Goal: Task Accomplishment & Management: Use online tool/utility

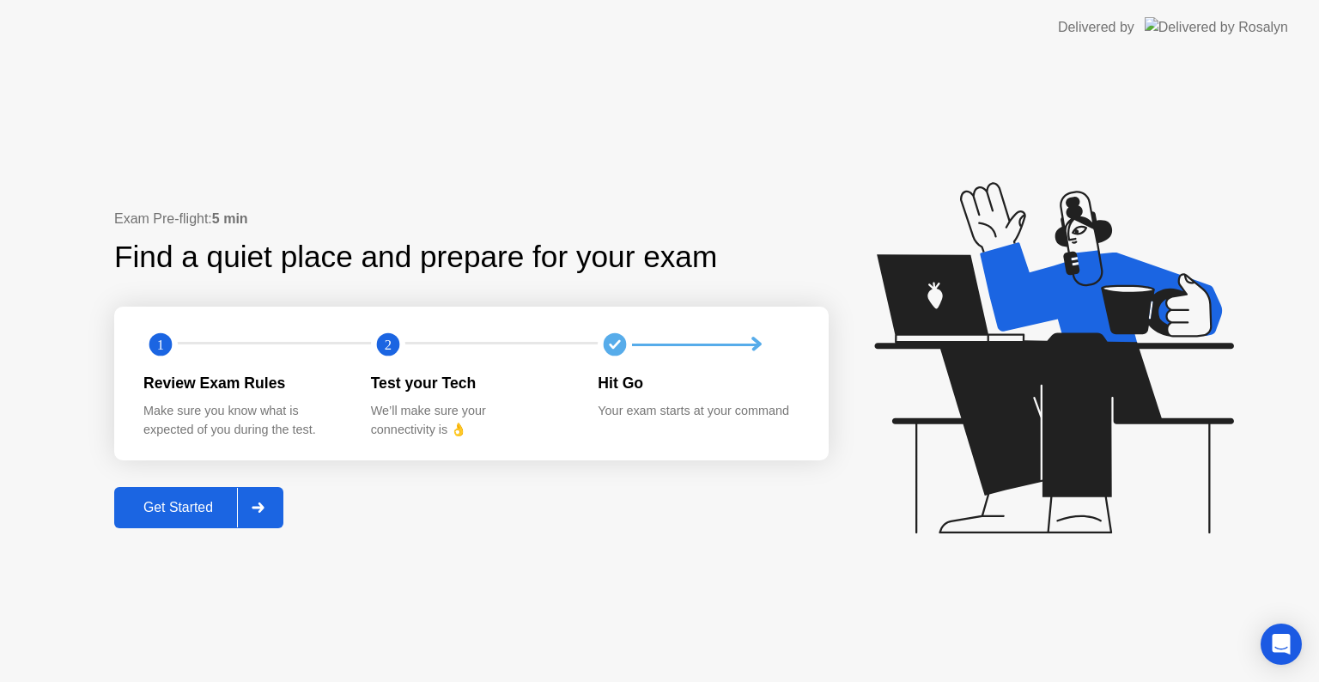
click at [174, 515] on div "Get Started" at bounding box center [178, 507] width 118 height 15
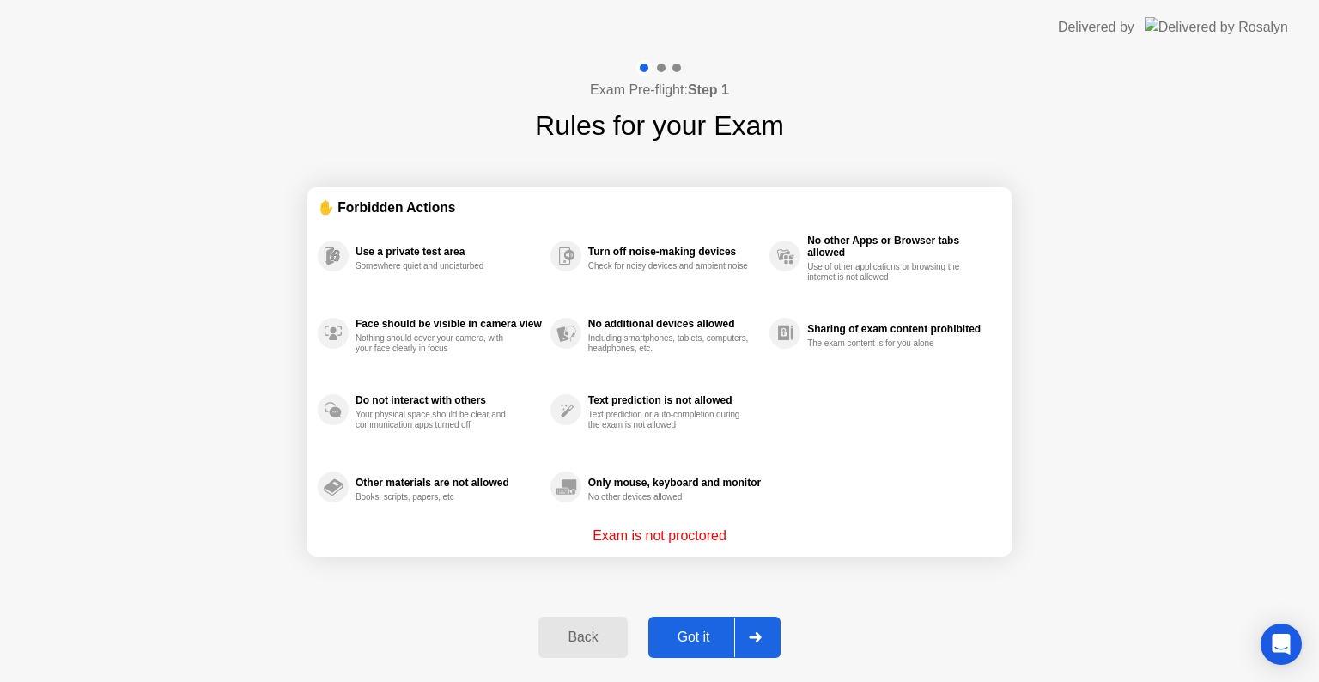
click at [681, 648] on button "Got it" at bounding box center [714, 637] width 132 height 41
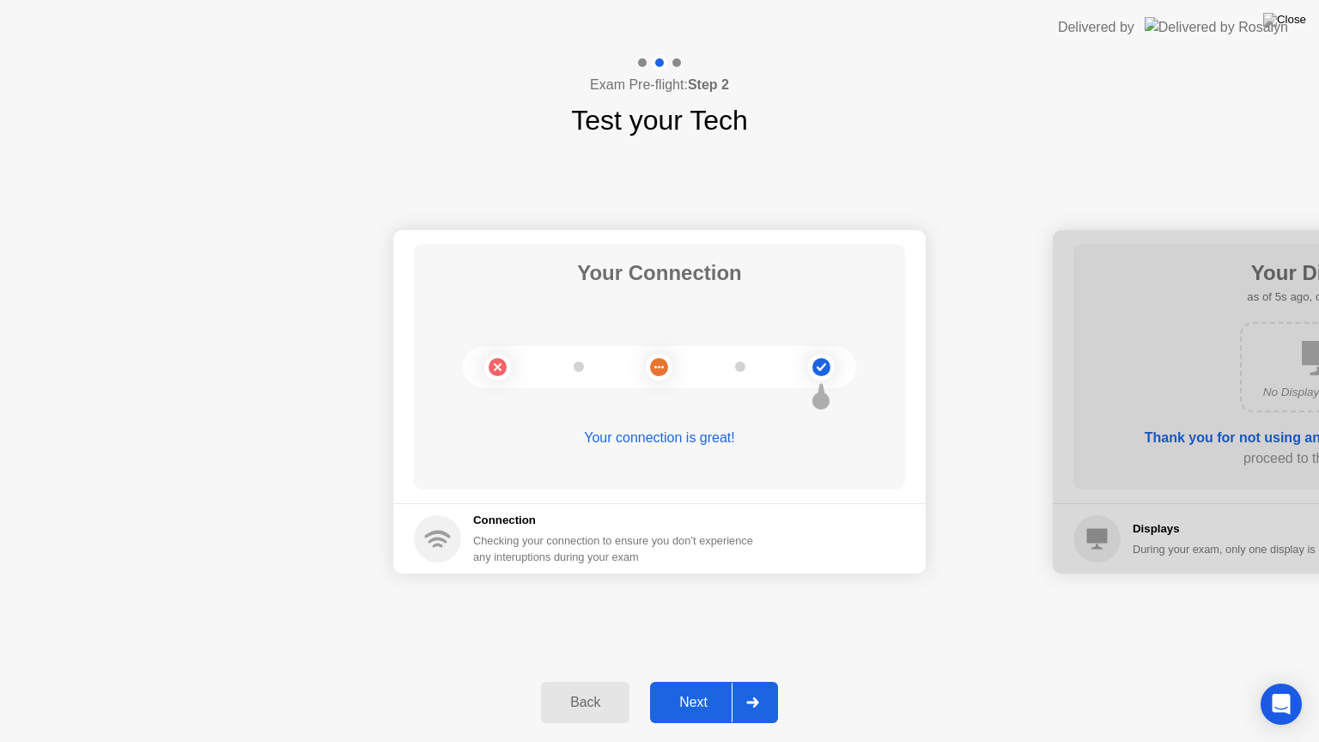
click at [679, 681] on div "Next" at bounding box center [693, 702] width 76 height 15
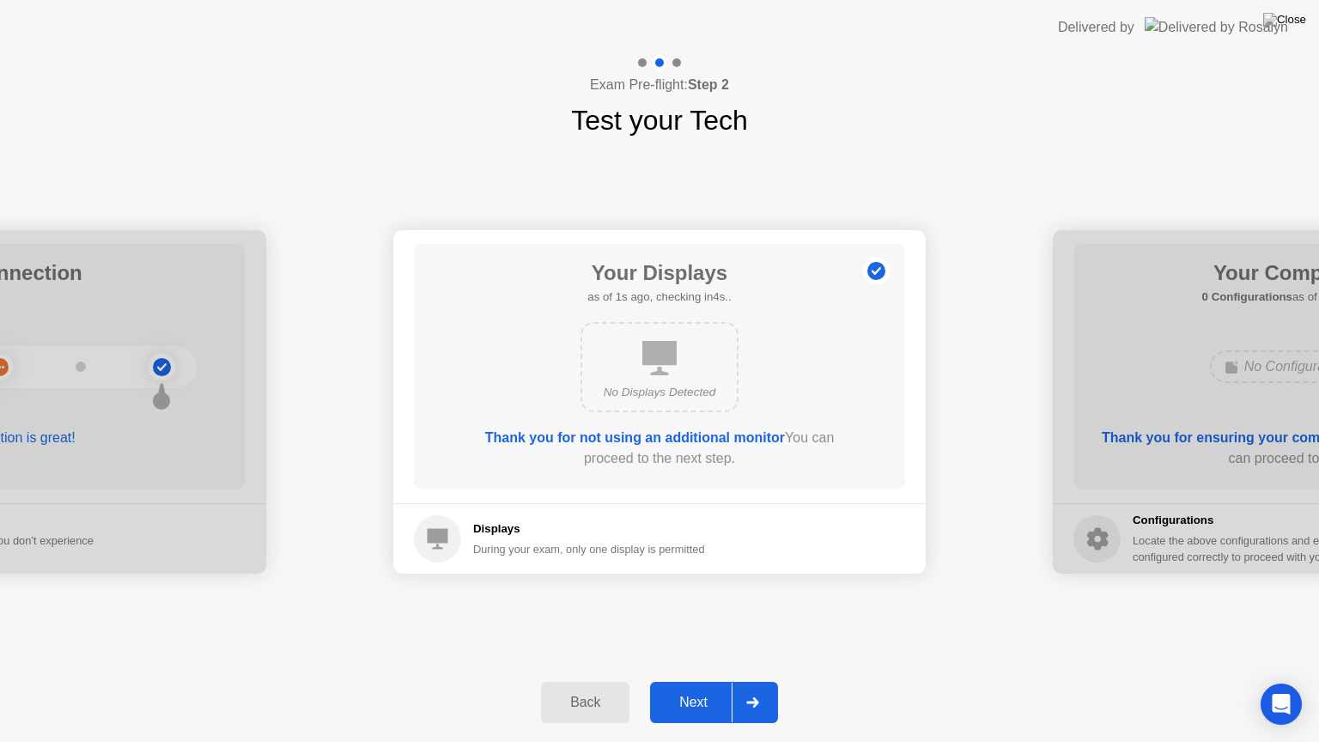
click at [679, 681] on div "Next" at bounding box center [693, 702] width 76 height 15
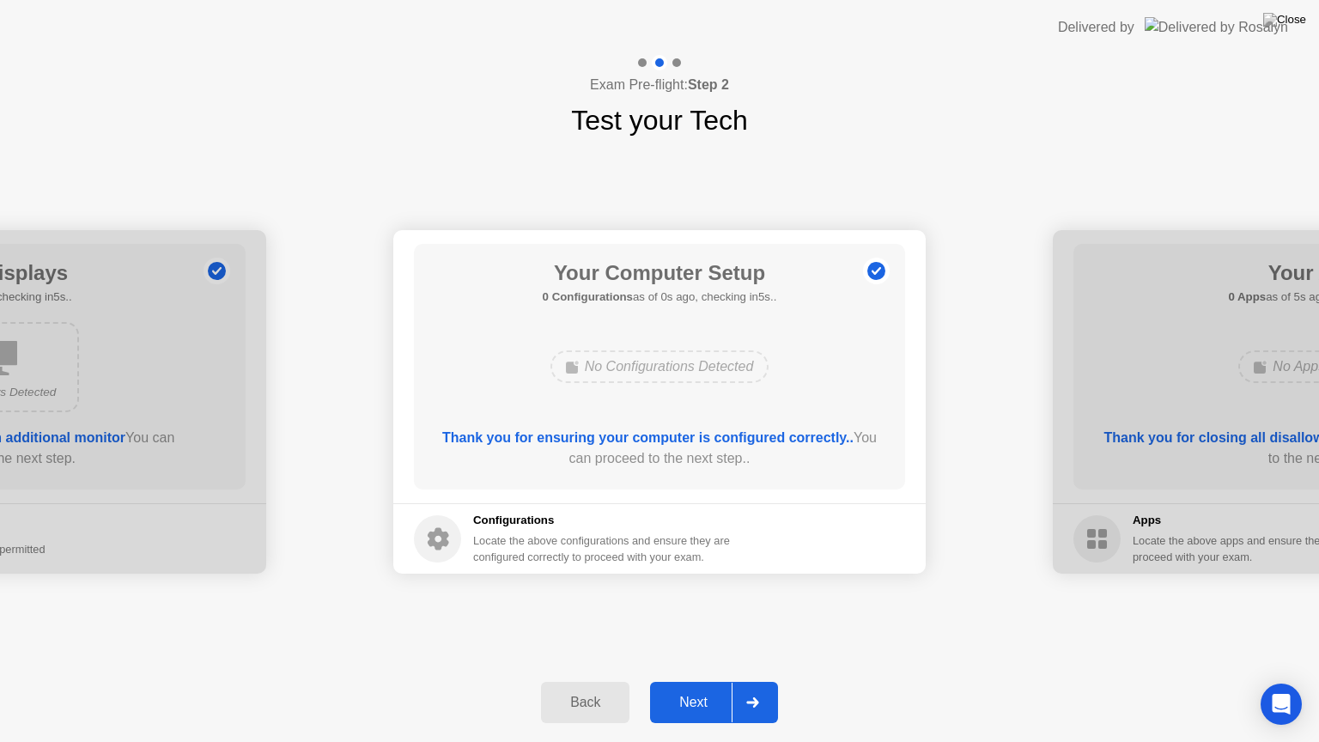
click at [679, 681] on div "Next" at bounding box center [693, 702] width 76 height 15
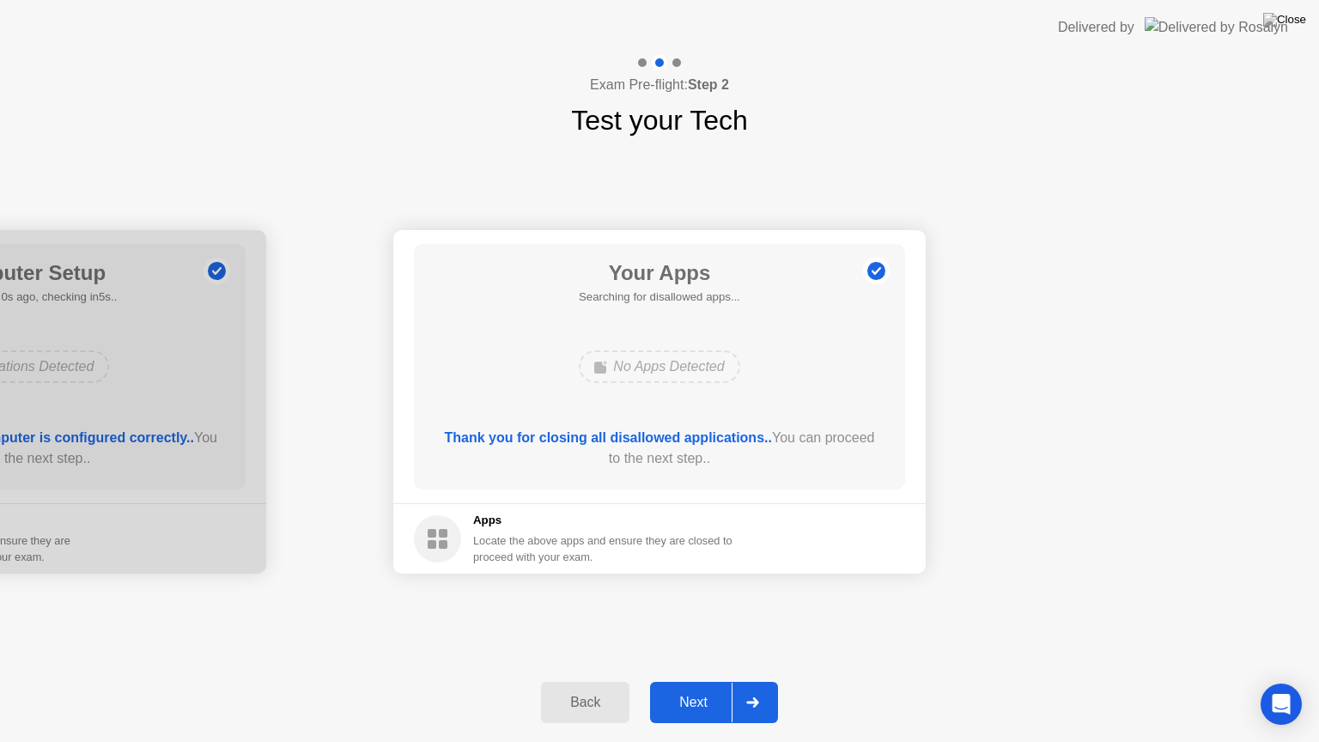
click at [679, 681] on div "Next" at bounding box center [693, 702] width 76 height 15
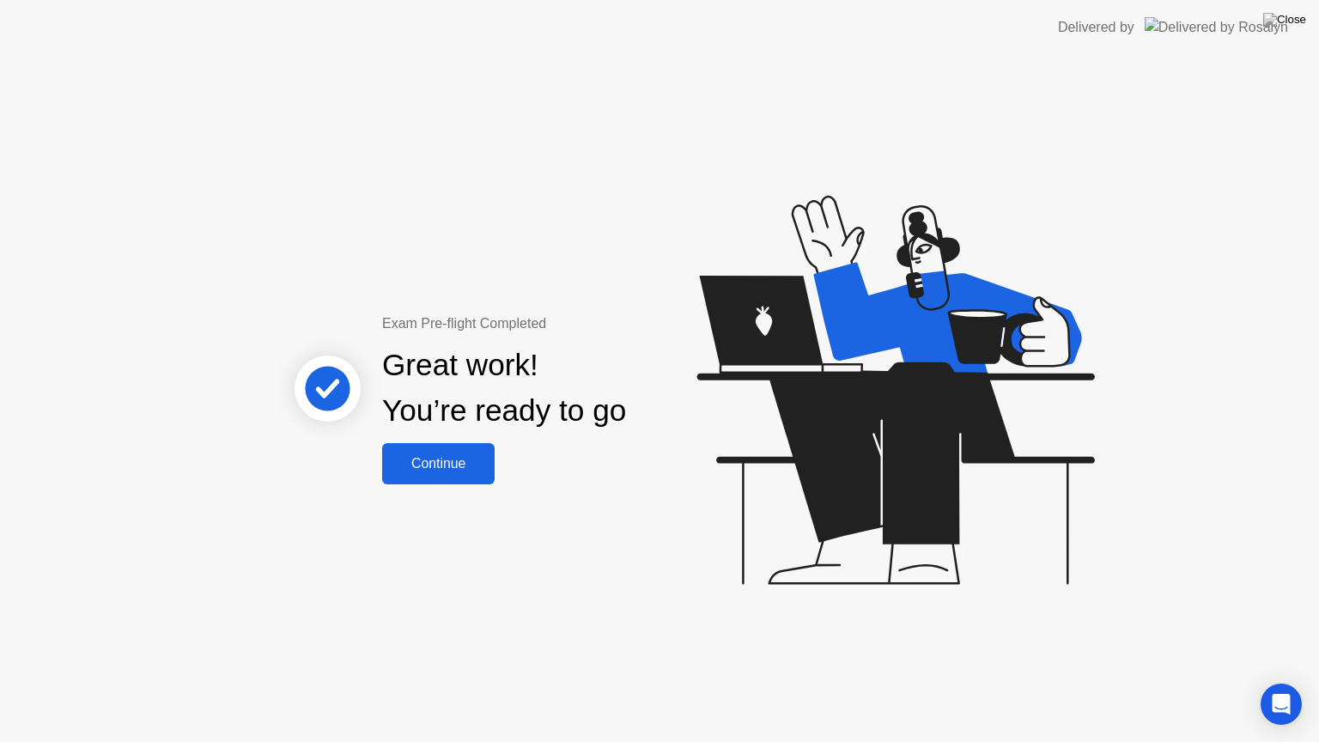
click at [404, 472] on div "Continue" at bounding box center [438, 463] width 102 height 15
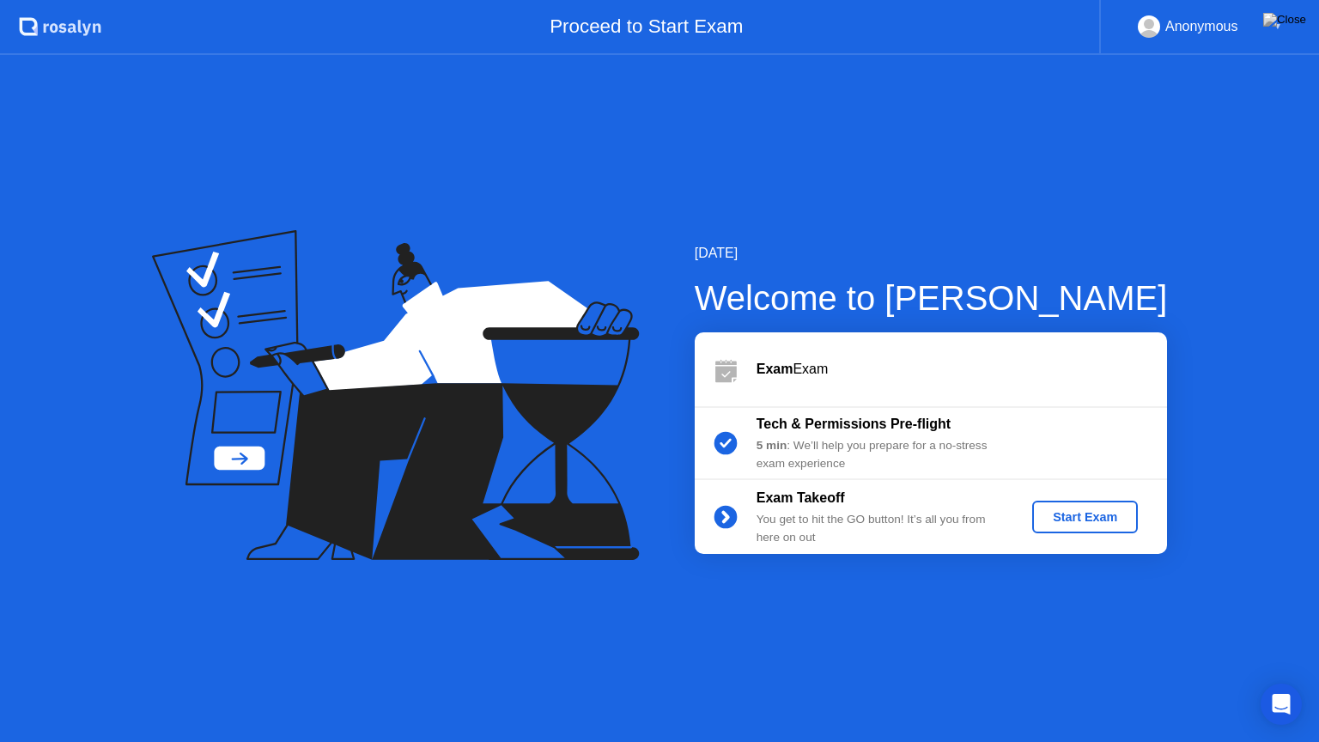
click at [1046, 514] on div "Start Exam" at bounding box center [1085, 517] width 92 height 14
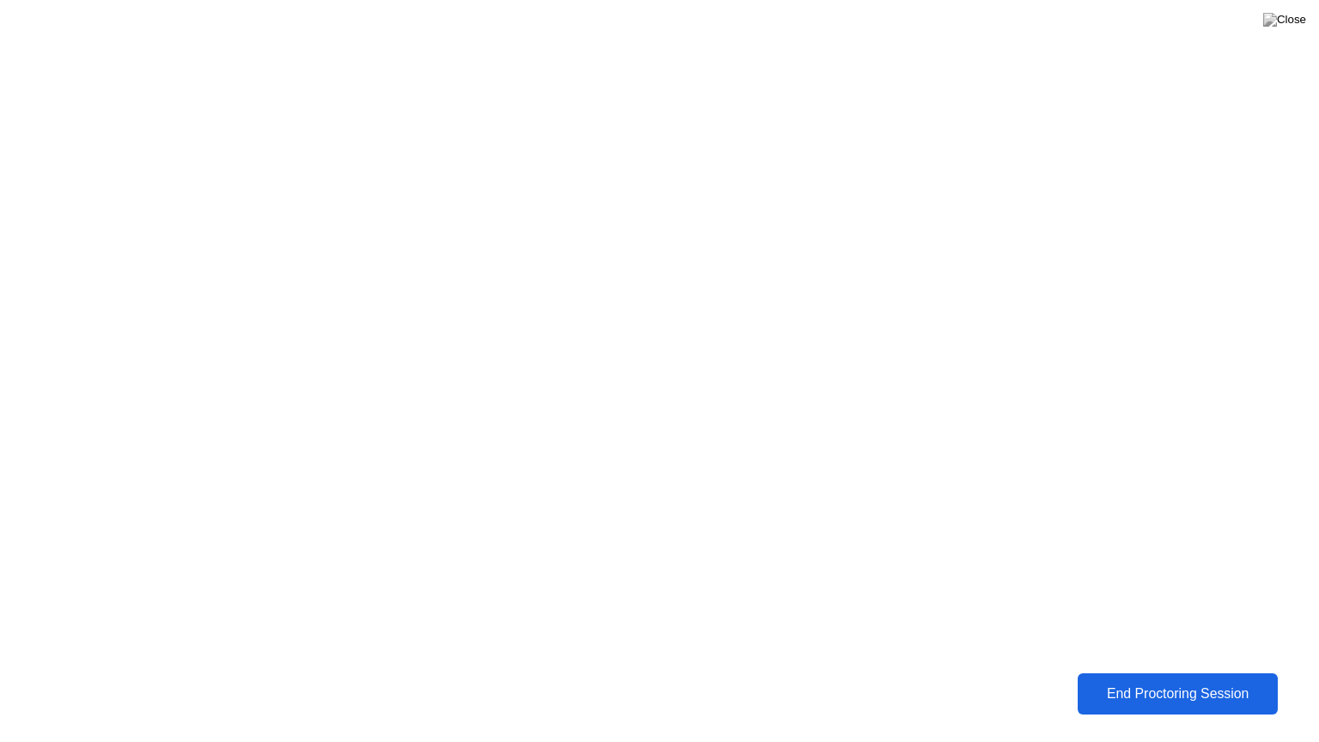
click at [1179, 681] on div "End Proctoring Session" at bounding box center [1178, 693] width 190 height 15
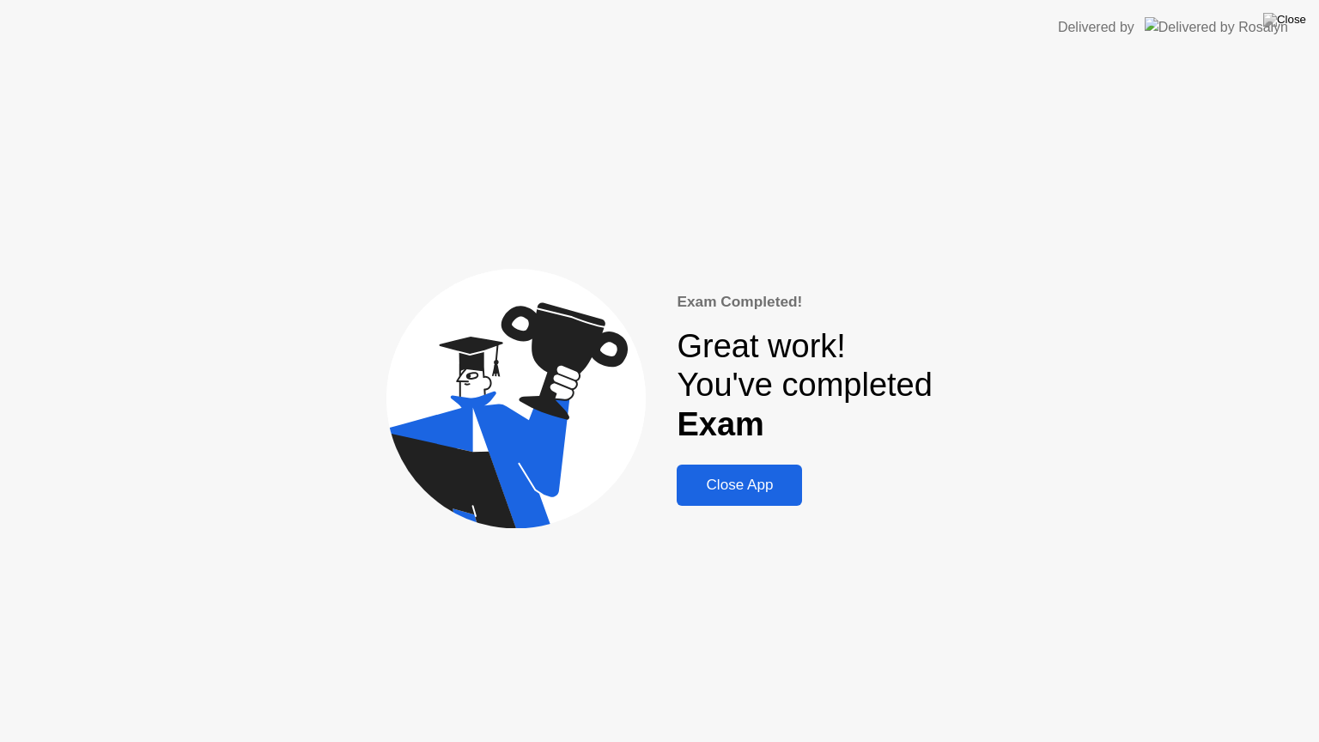
click at [752, 481] on div "Close App" at bounding box center [739, 485] width 115 height 17
